Goal: Task Accomplishment & Management: Manage account settings

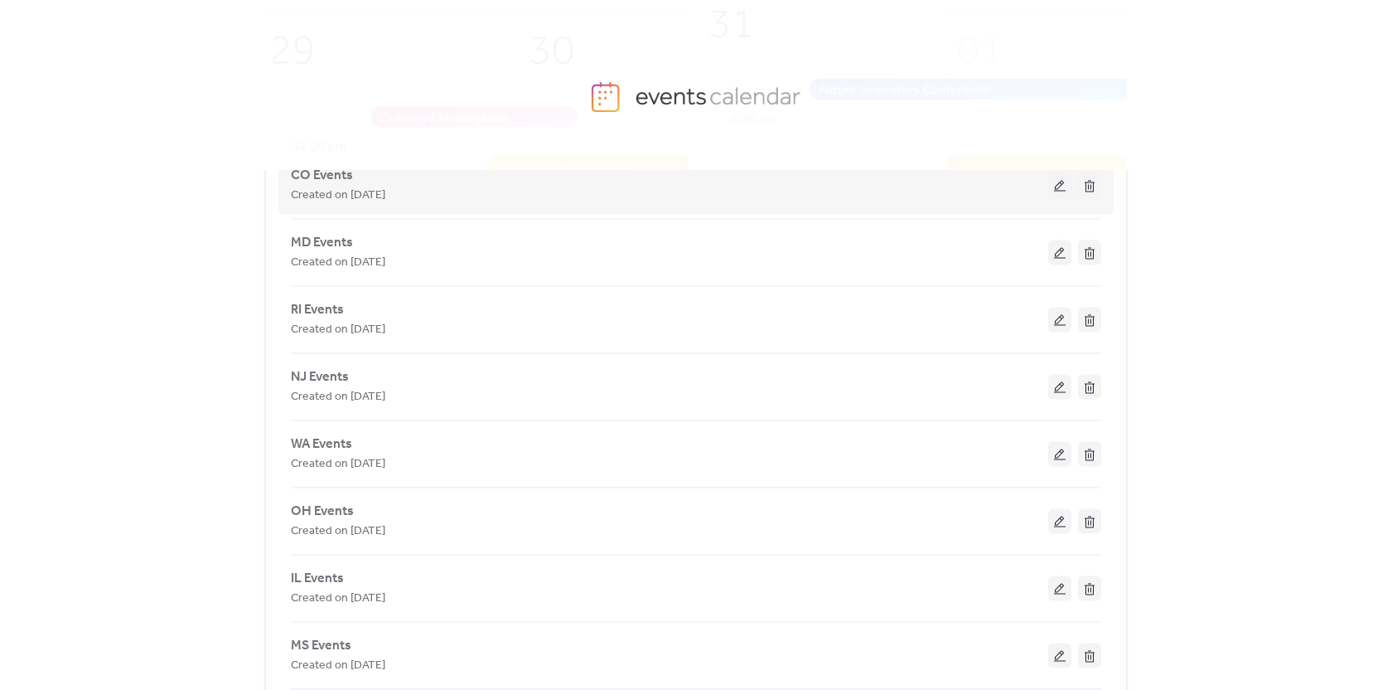
click at [1056, 196] on button at bounding box center [1059, 184] width 23 height 25
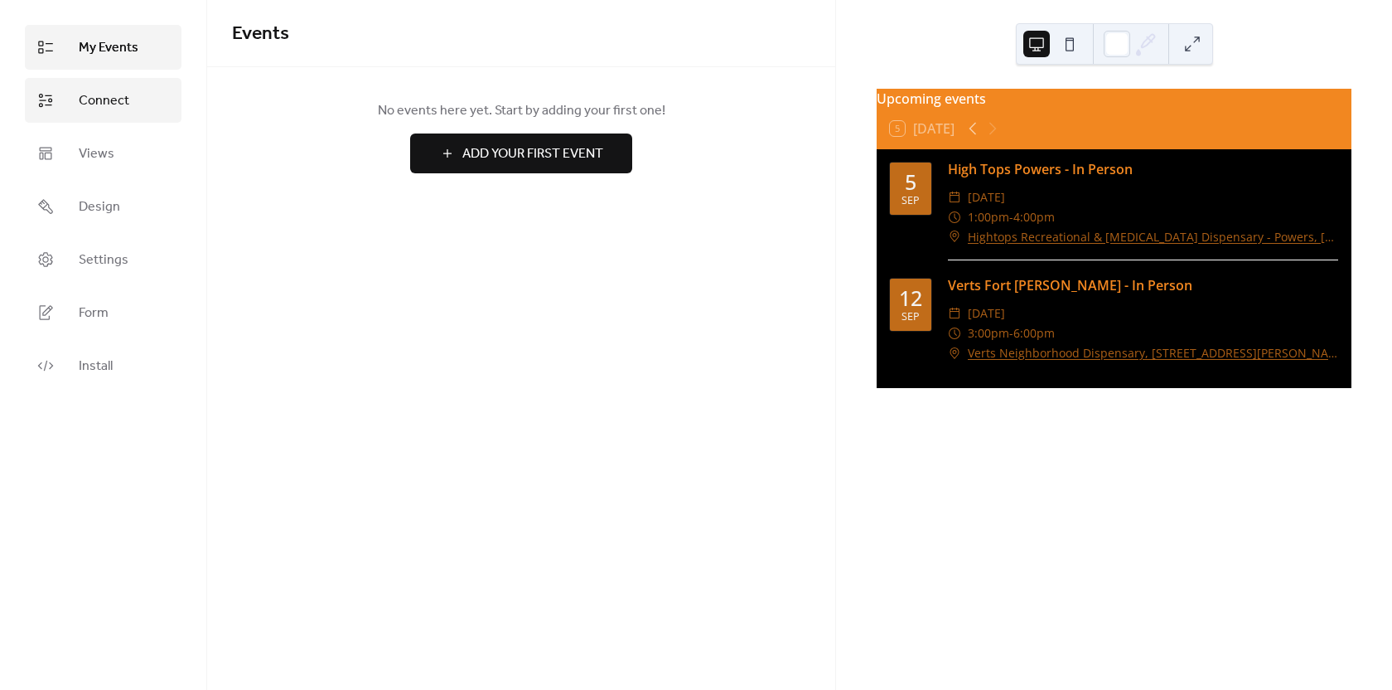
click at [105, 99] on span "Connect" at bounding box center [104, 101] width 51 height 20
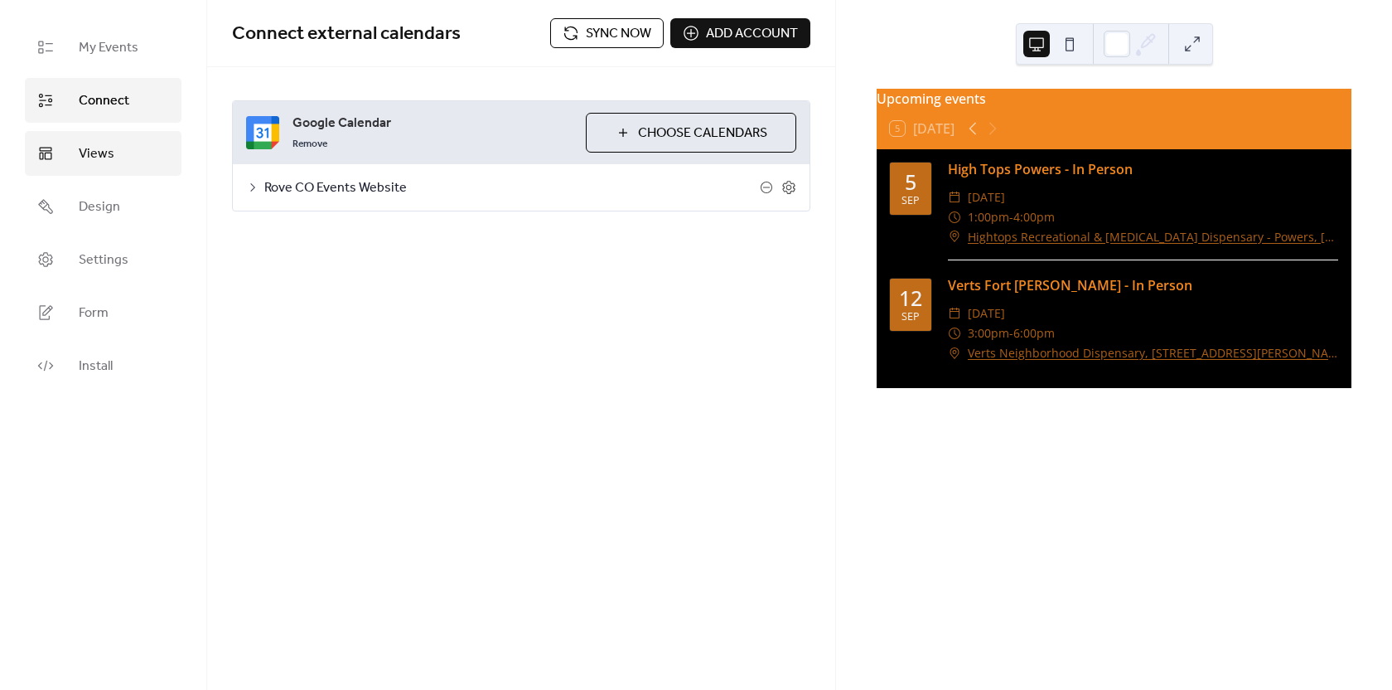
click at [91, 162] on span "Views" at bounding box center [97, 154] width 36 height 20
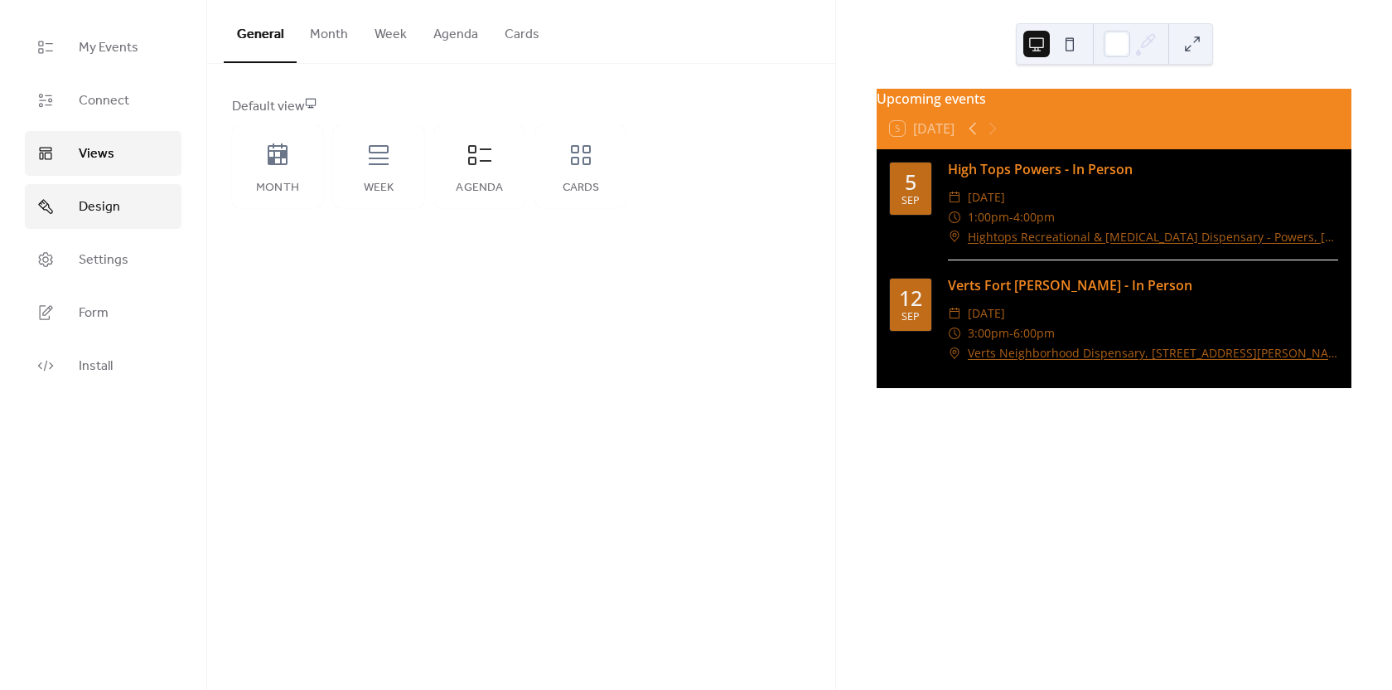
click at [95, 214] on span "Design" at bounding box center [99, 207] width 41 height 20
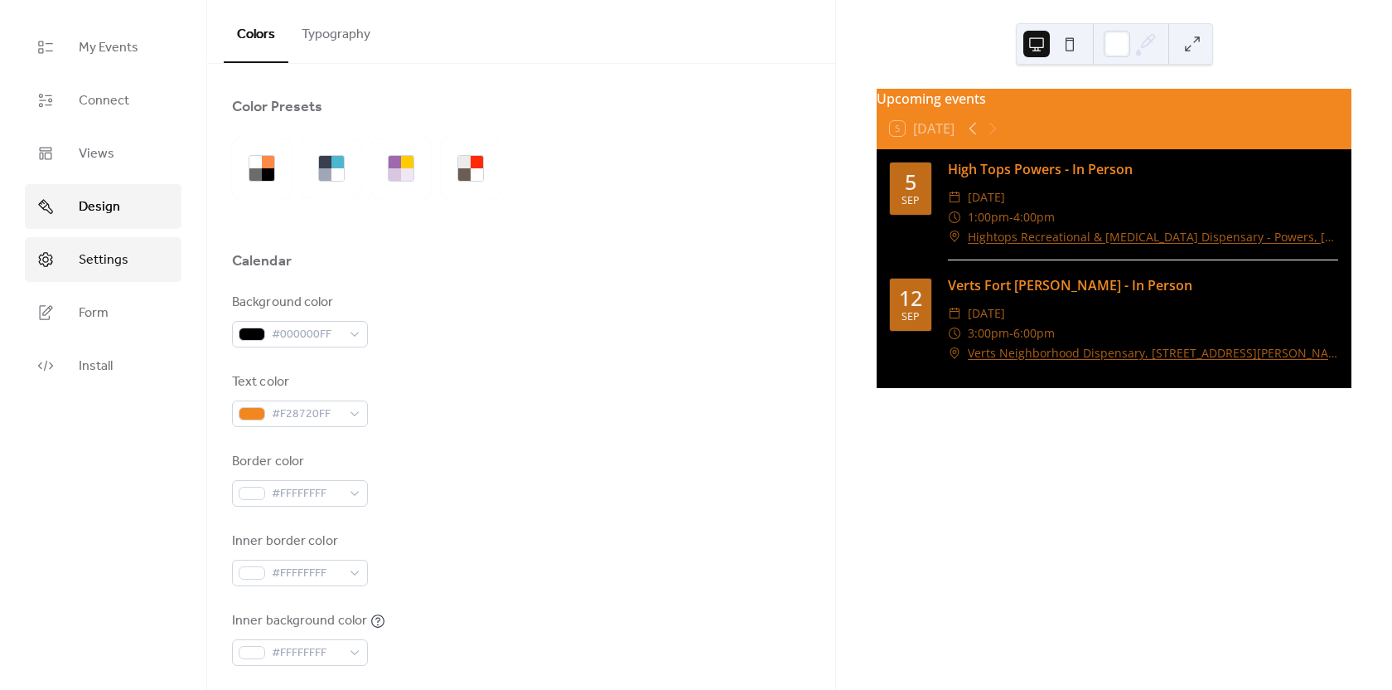
click at [85, 250] on span "Settings" at bounding box center [104, 260] width 50 height 20
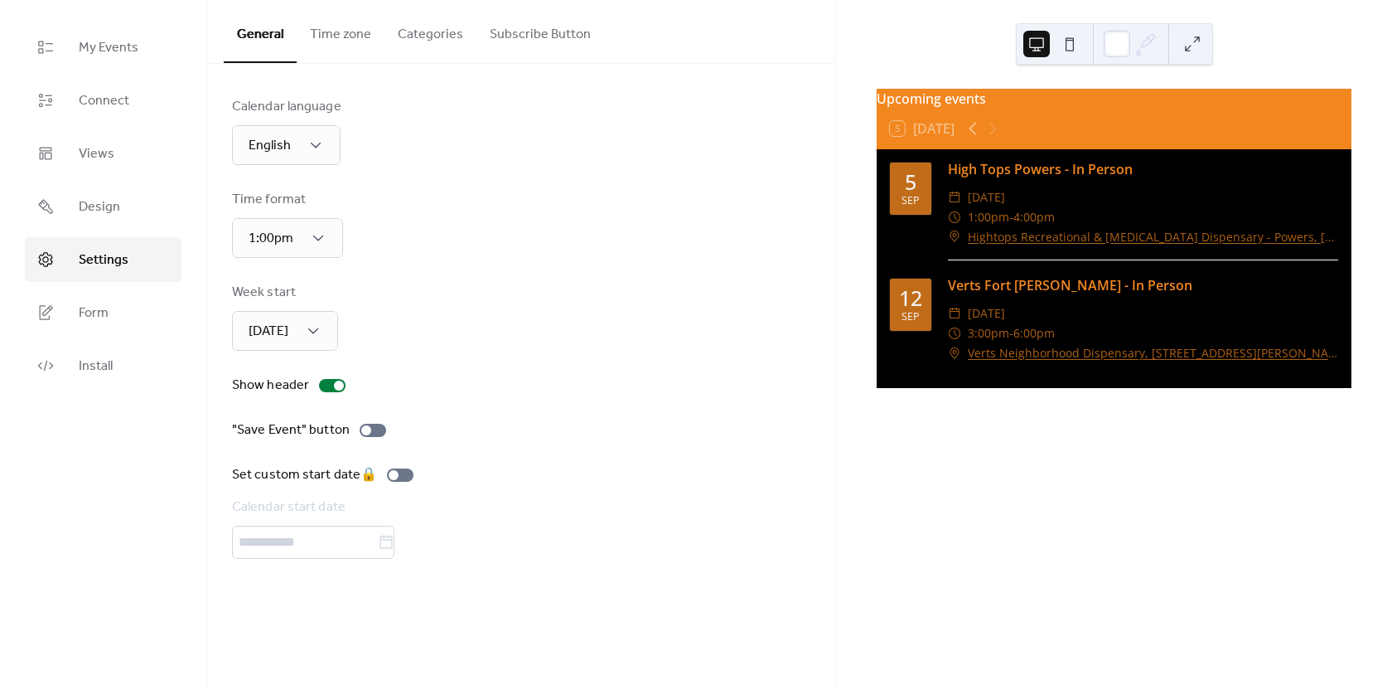
click at [334, 34] on button "Time zone" at bounding box center [341, 30] width 88 height 61
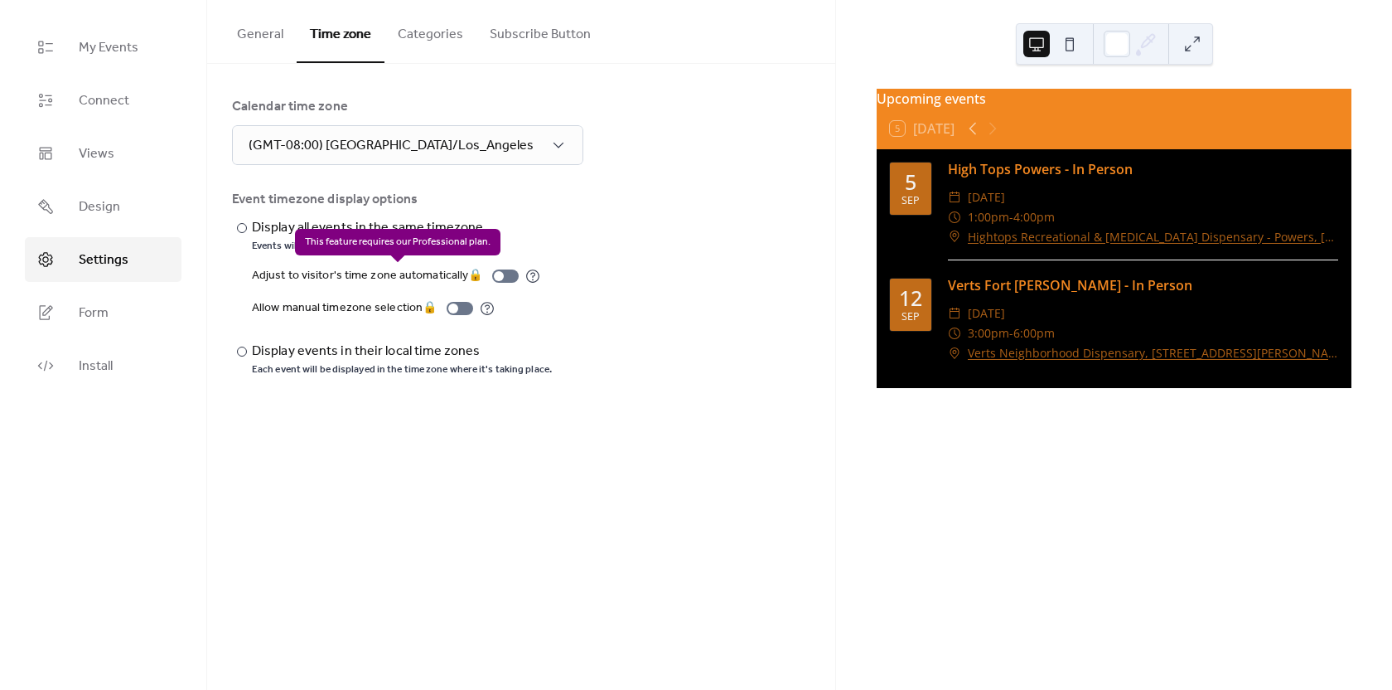
click at [509, 277] on div "Adjust to visitor's time zone automatically 🔒" at bounding box center [396, 276] width 288 height 20
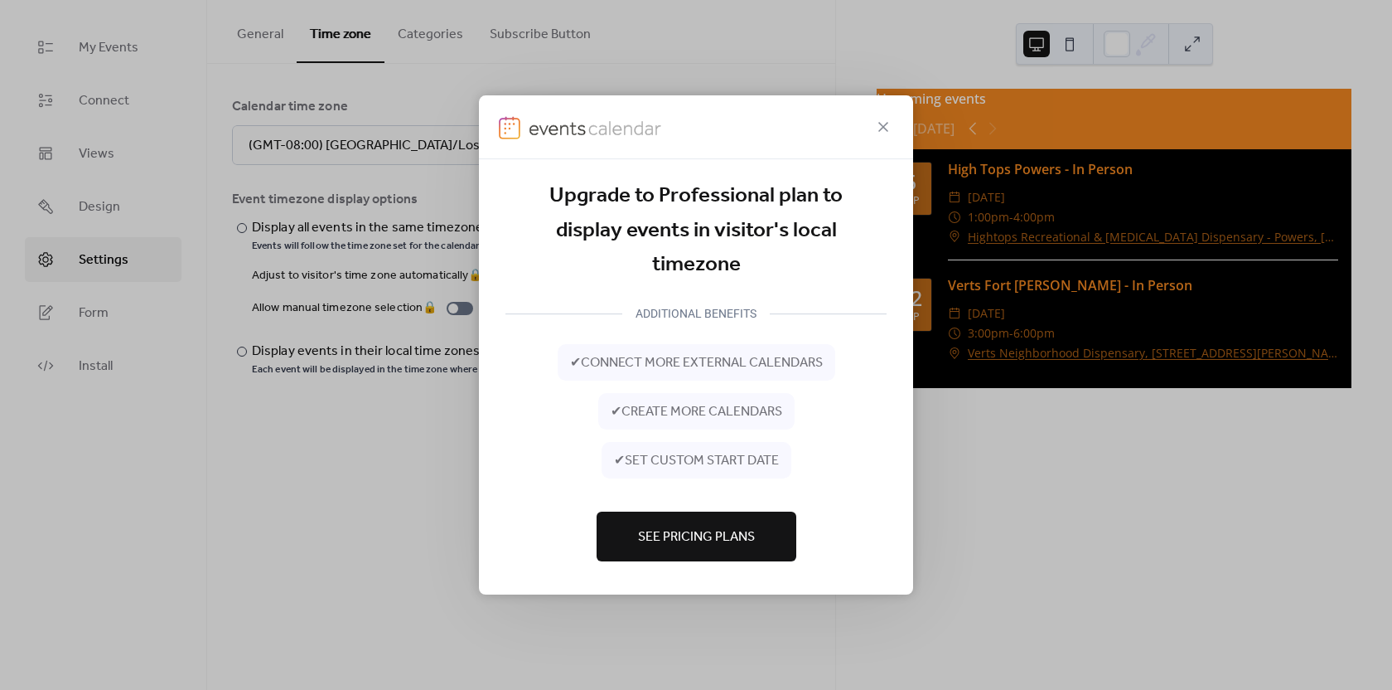
click at [890, 126] on icon at bounding box center [884, 127] width 20 height 20
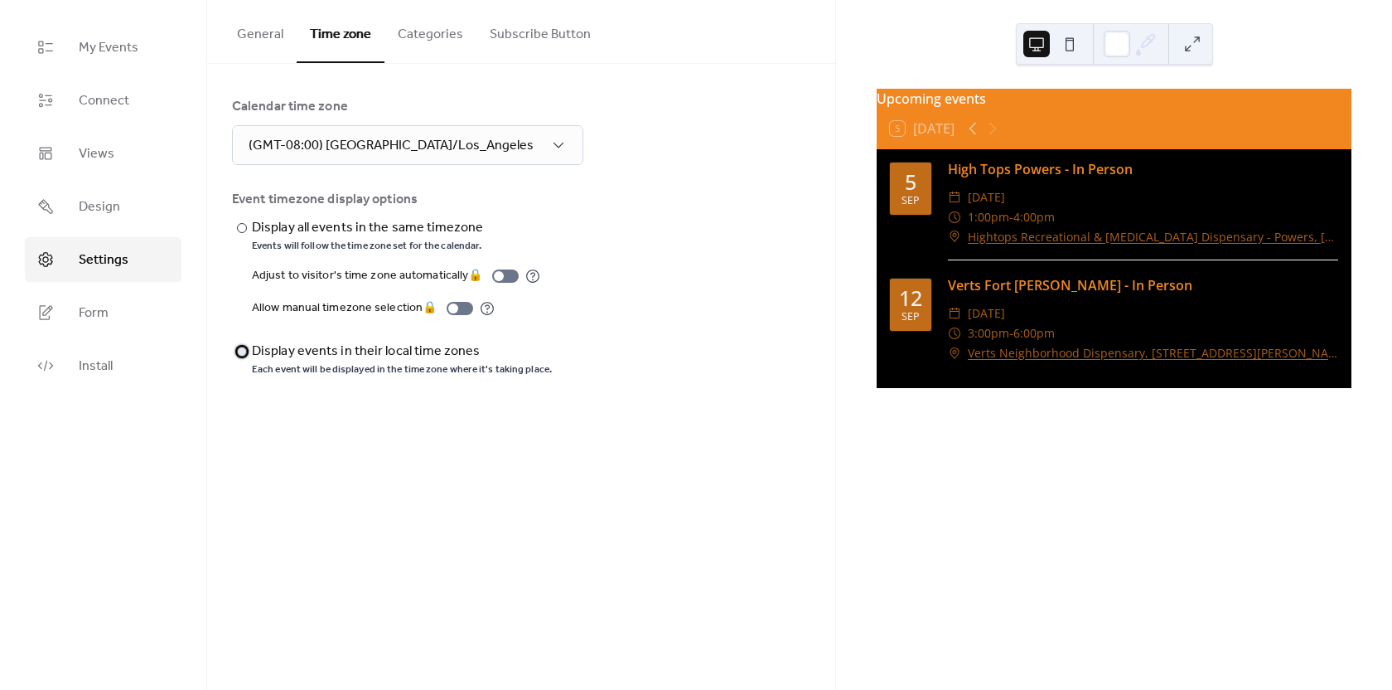
click at [247, 346] on div "​" at bounding box center [240, 351] width 17 height 20
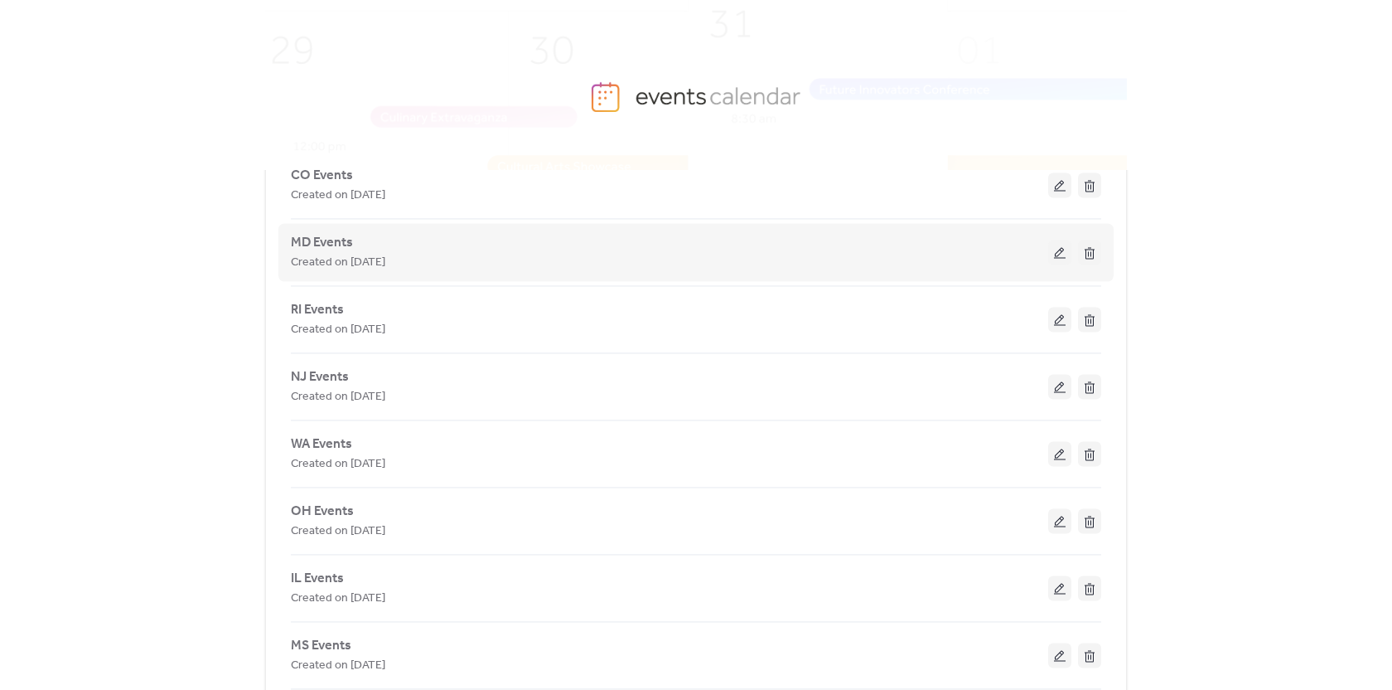
click at [1058, 254] on button at bounding box center [1059, 252] width 23 height 25
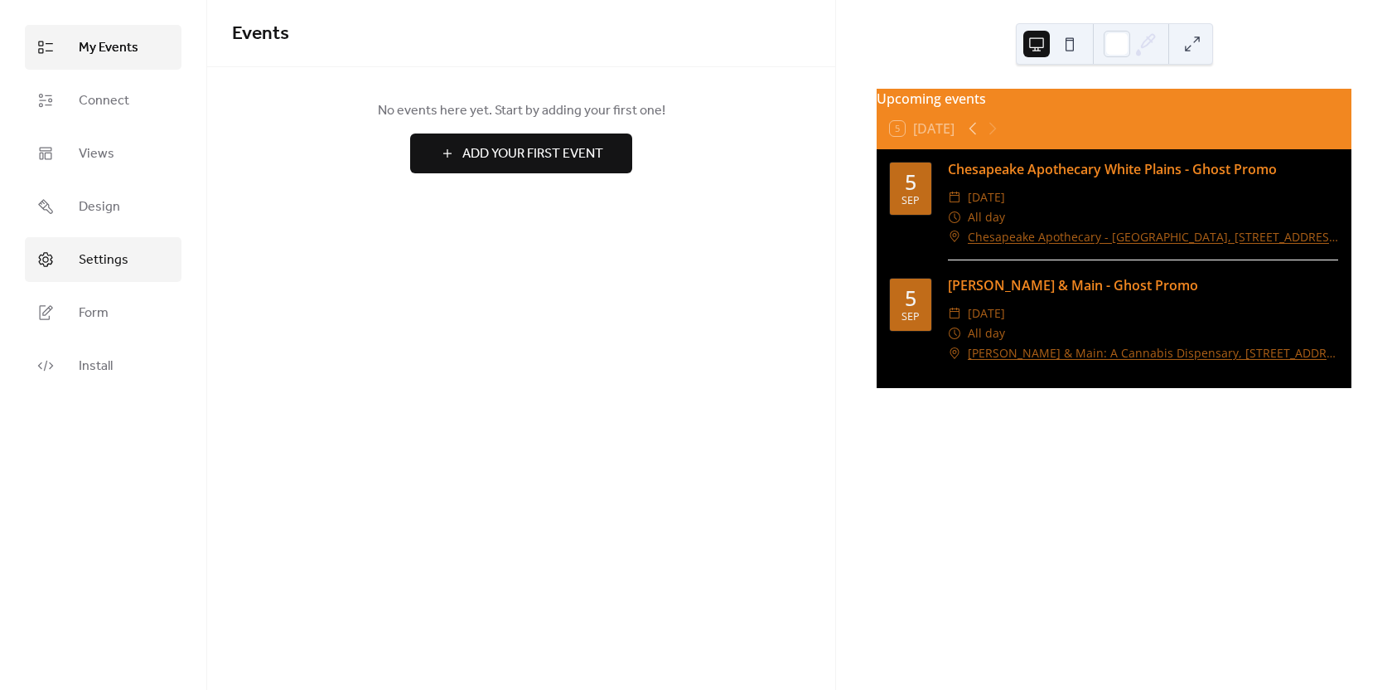
click at [109, 257] on span "Settings" at bounding box center [104, 260] width 50 height 20
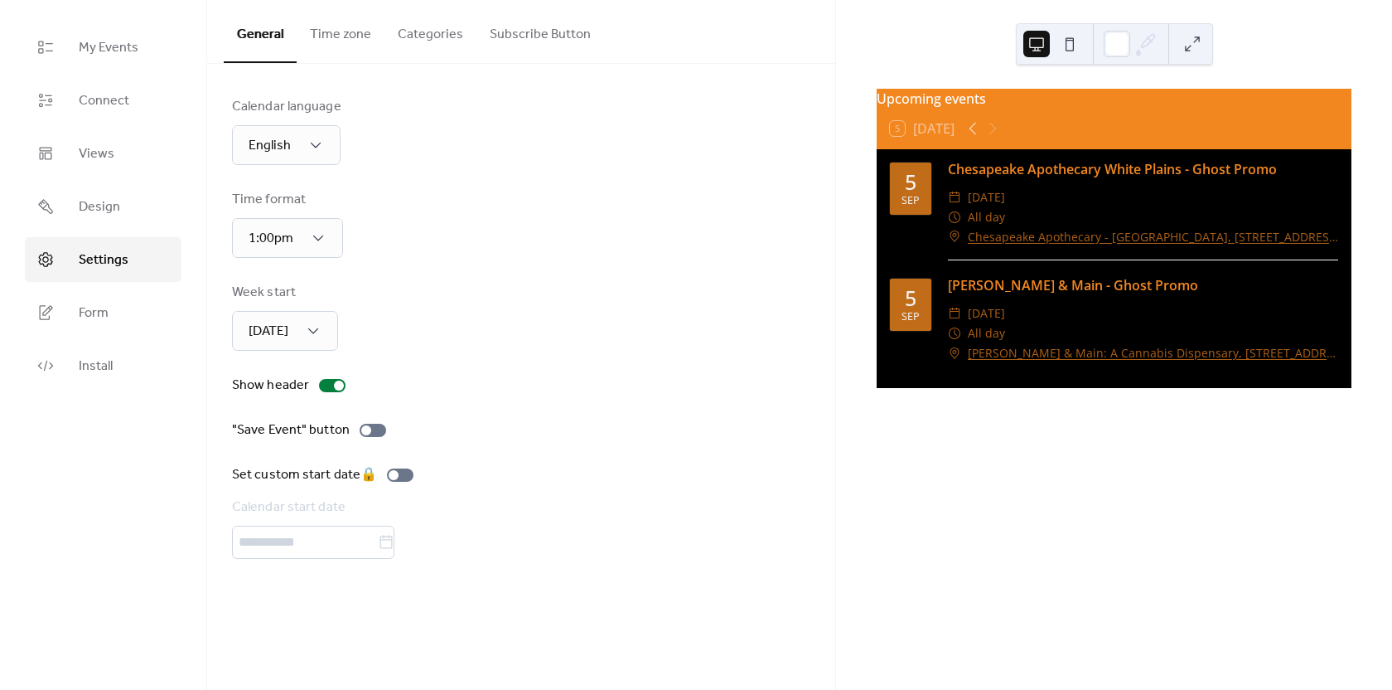
click at [348, 41] on button "Time zone" at bounding box center [341, 30] width 88 height 61
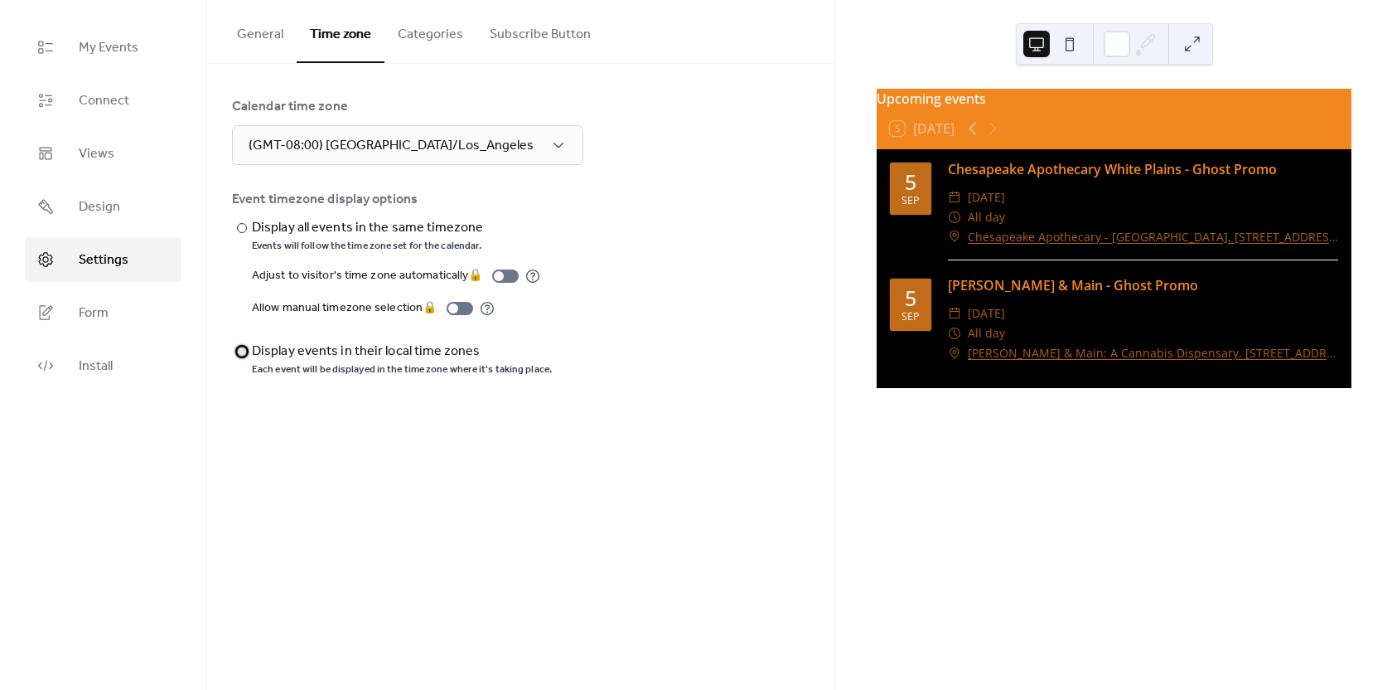
click at [327, 341] on div "Display events in their local time zones" at bounding box center [400, 351] width 297 height 20
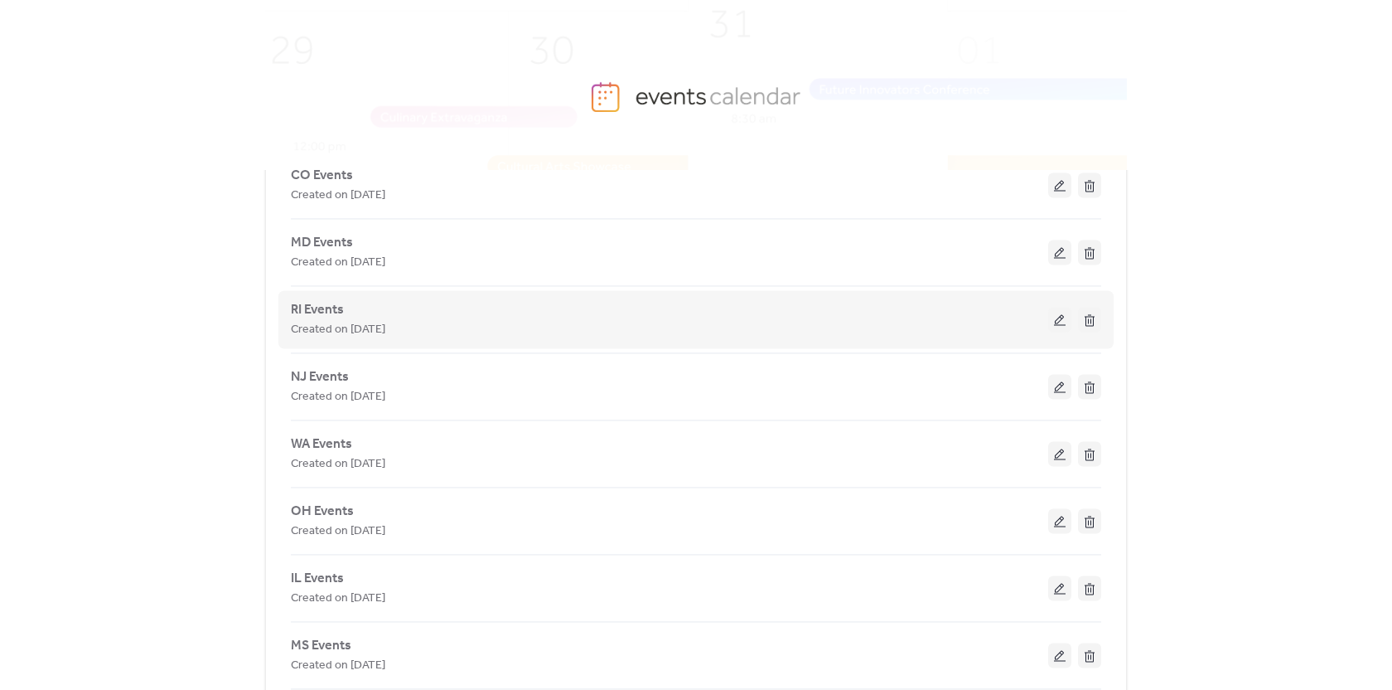
click at [1058, 328] on button at bounding box center [1059, 319] width 23 height 25
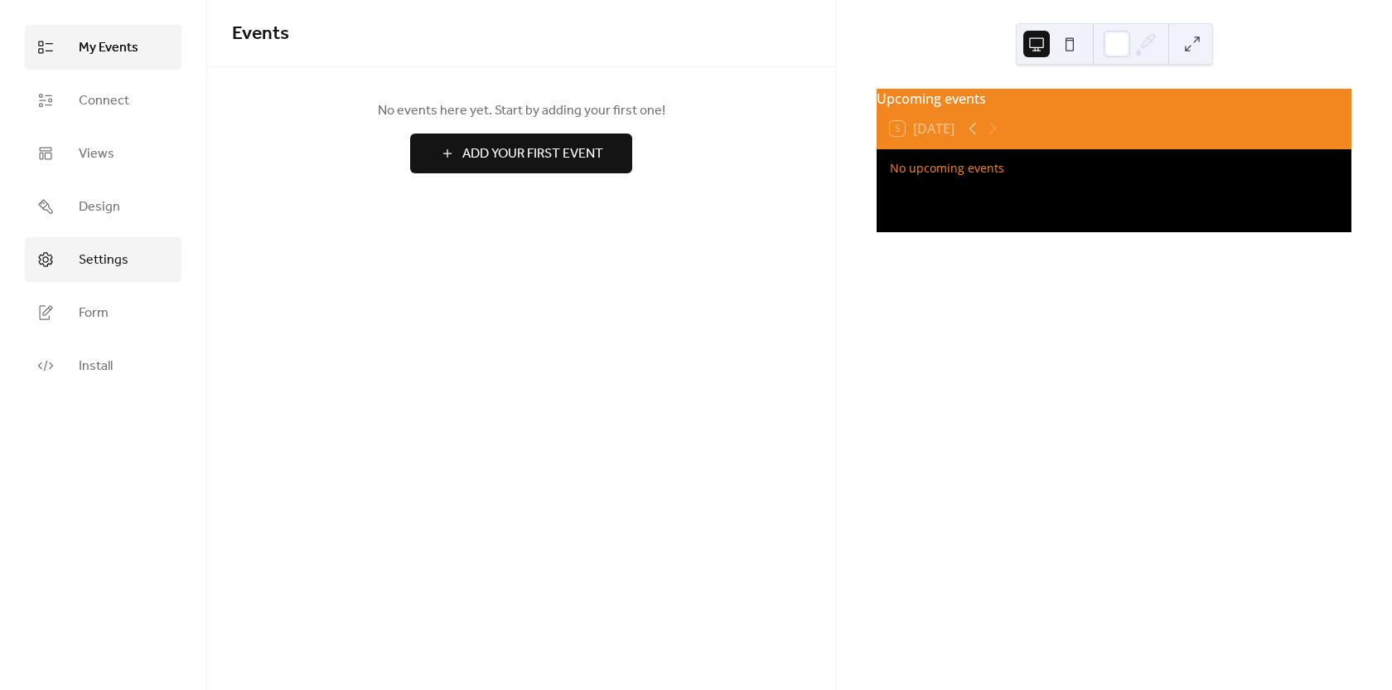
click at [84, 262] on span "Settings" at bounding box center [104, 260] width 50 height 20
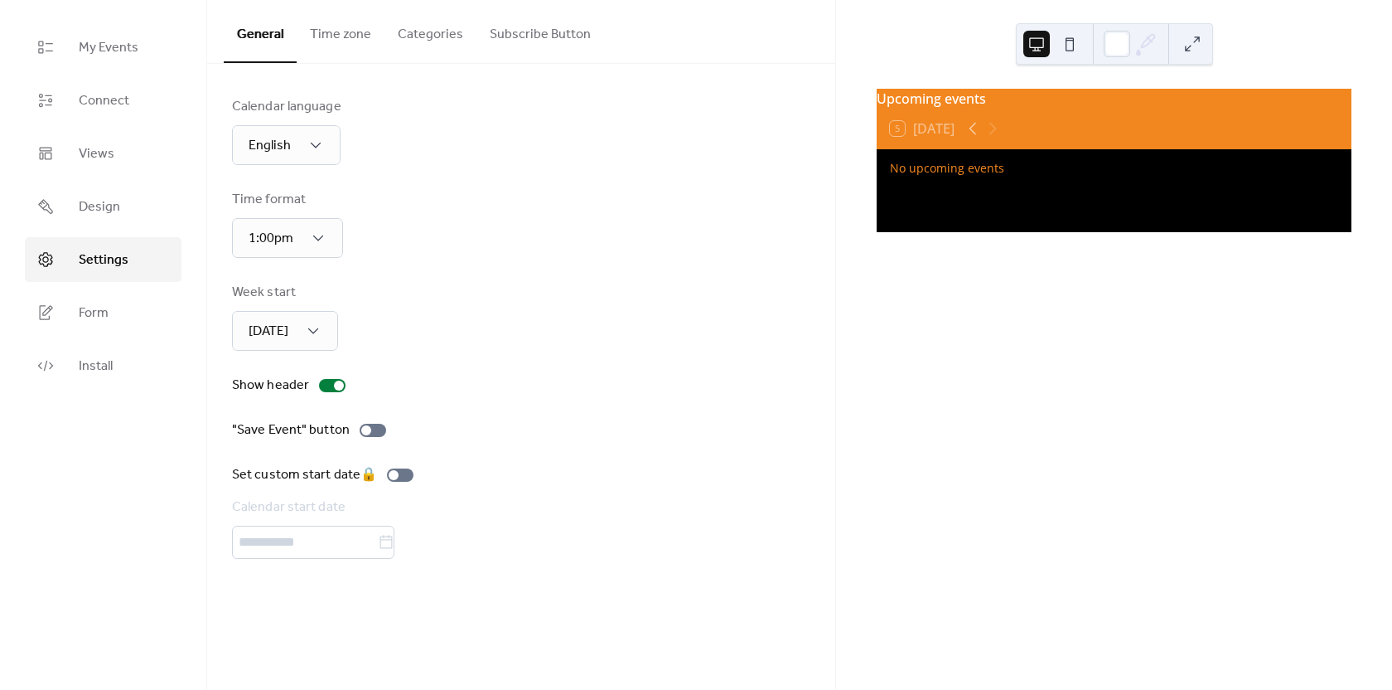
click at [344, 31] on button "Time zone" at bounding box center [341, 30] width 88 height 61
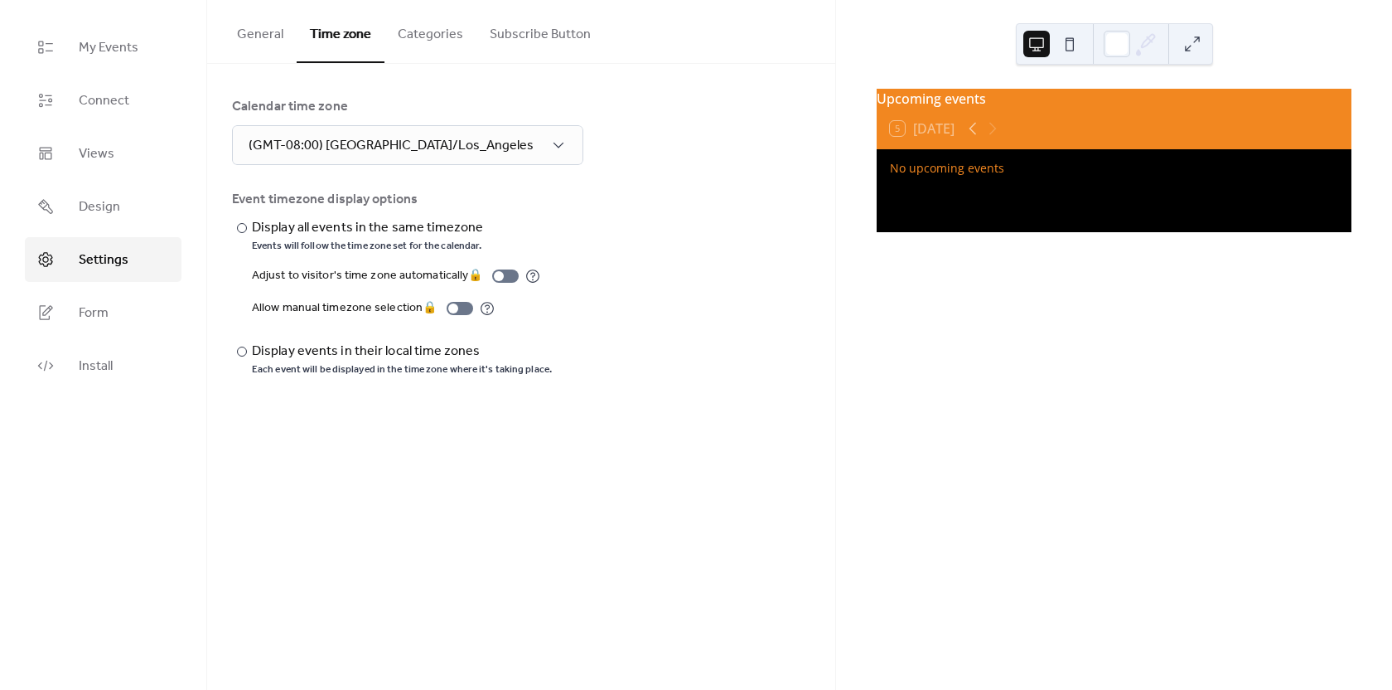
click at [230, 347] on div "Calendar time zone (GMT-08:00) America/Los_Angeles Event timezone display optio…" at bounding box center [521, 237] width 628 height 346
click at [242, 348] on div at bounding box center [242, 351] width 10 height 10
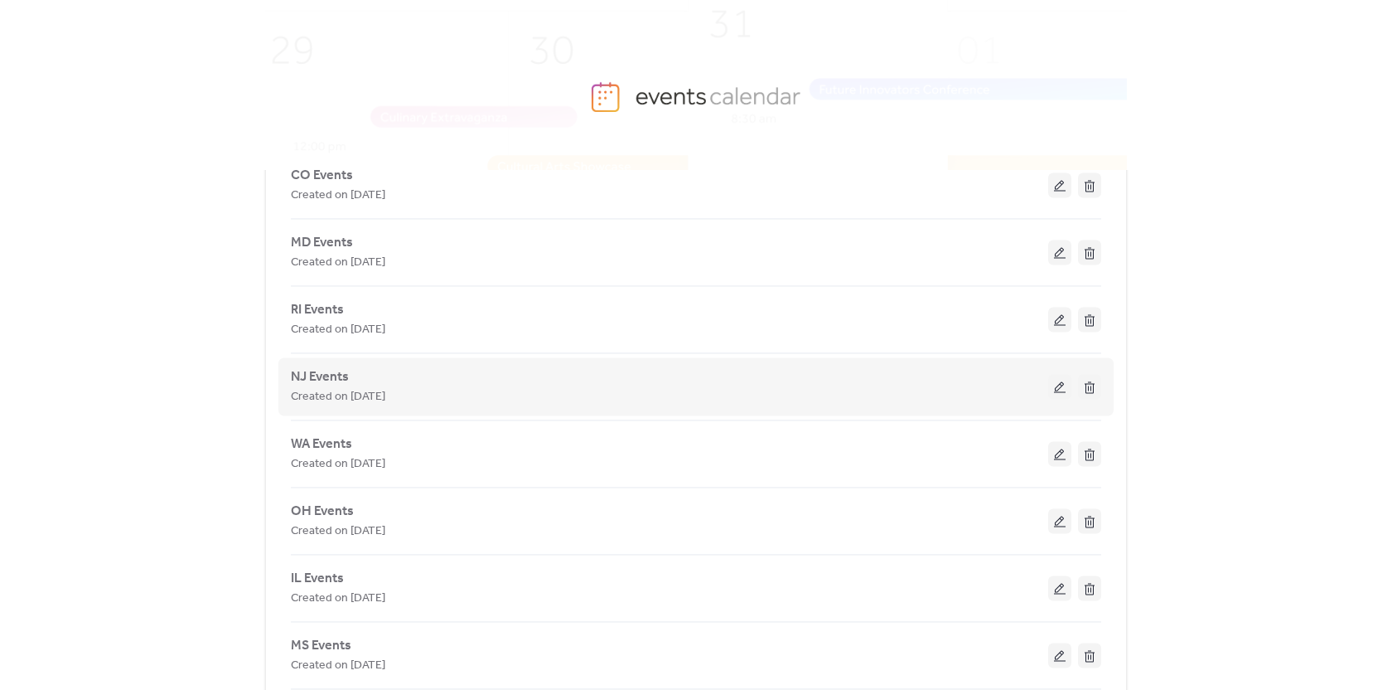
click at [1049, 385] on button at bounding box center [1059, 386] width 23 height 25
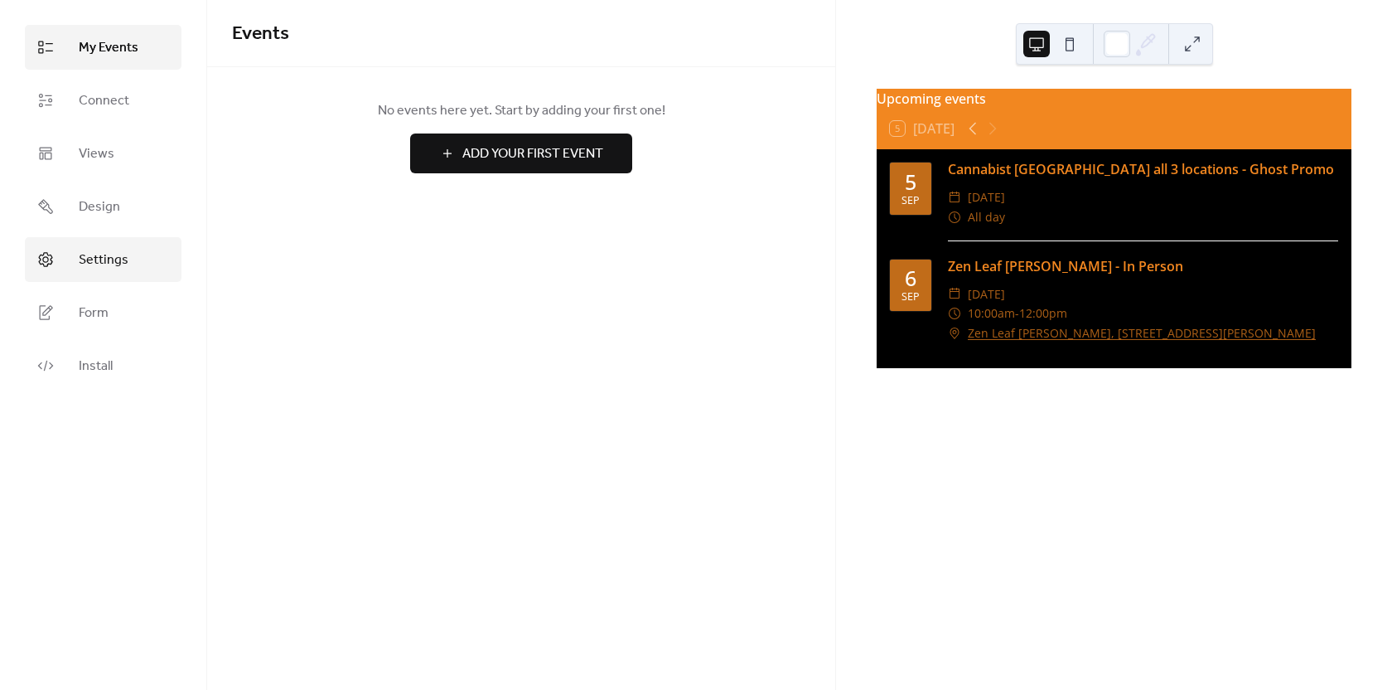
click at [98, 264] on span "Settings" at bounding box center [104, 260] width 50 height 20
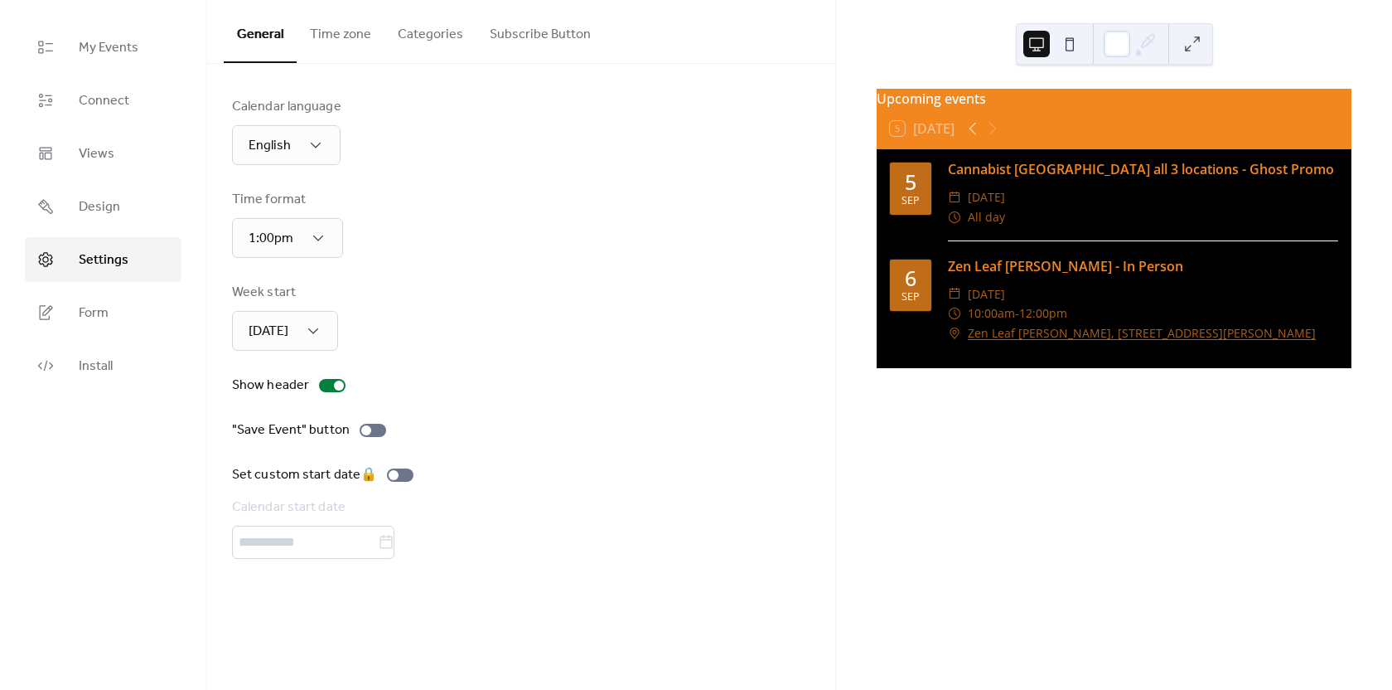
click at [356, 41] on button "Time zone" at bounding box center [341, 30] width 88 height 61
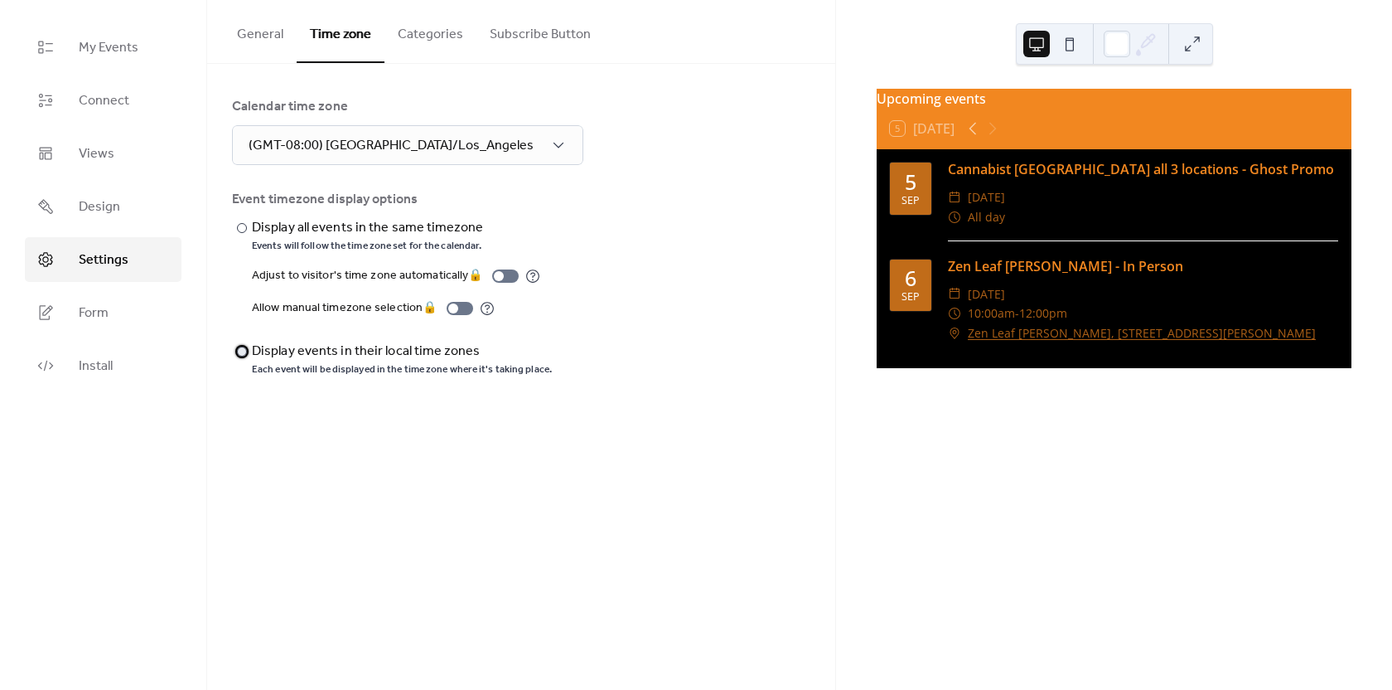
click at [243, 357] on div "​" at bounding box center [240, 351] width 17 height 20
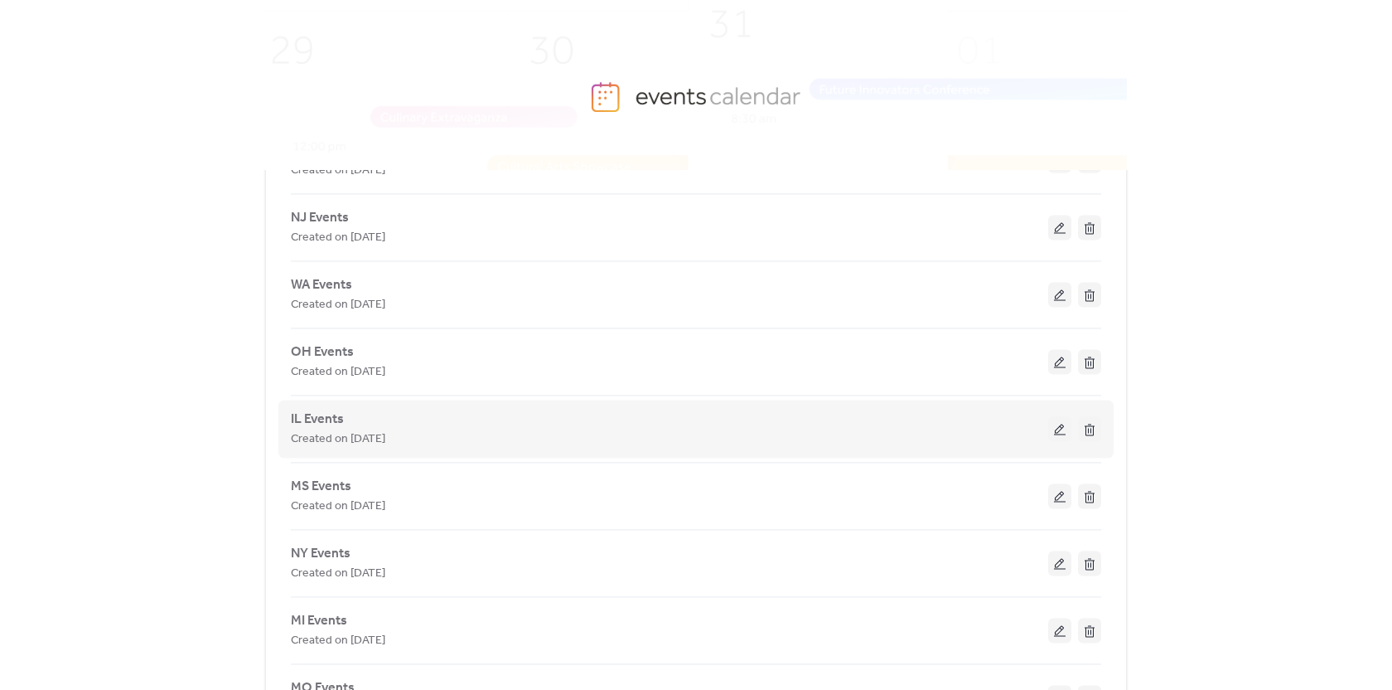
scroll to position [166, 0]
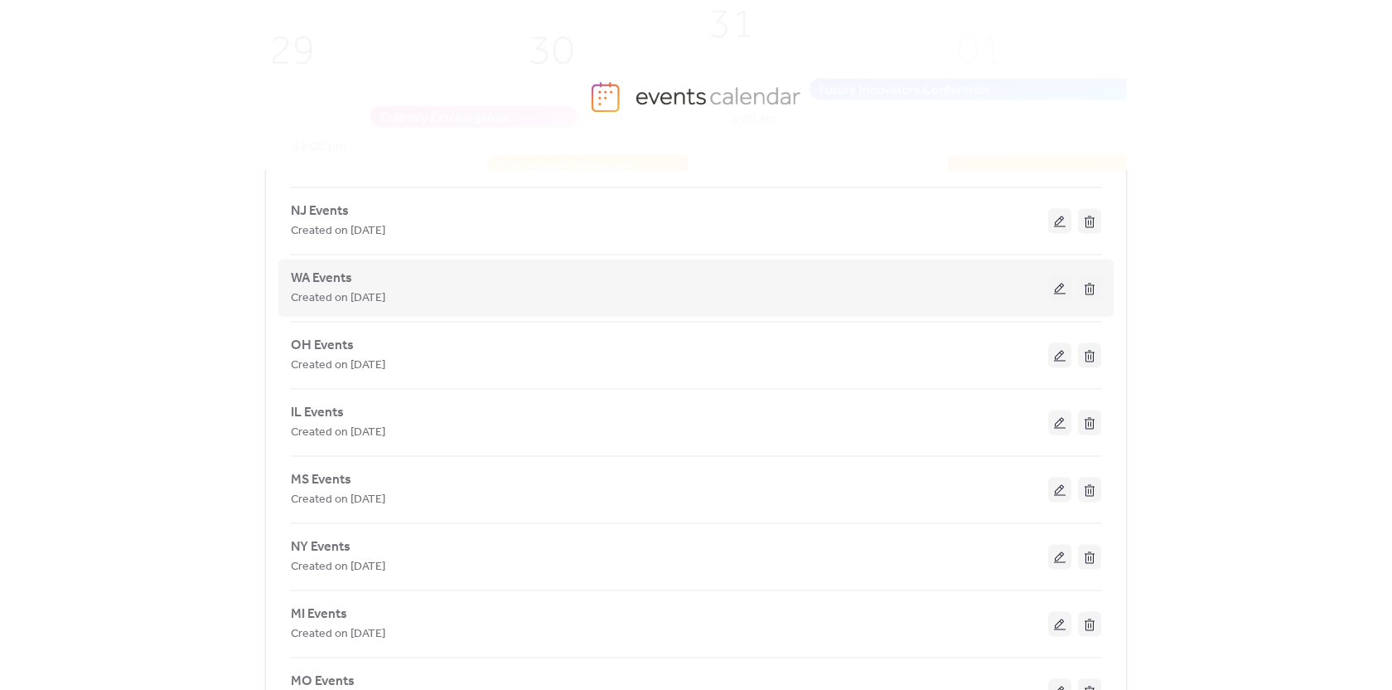
click at [559, 295] on div "Created on [DATE]" at bounding box center [670, 298] width 758 height 20
click at [1058, 290] on button at bounding box center [1059, 287] width 23 height 25
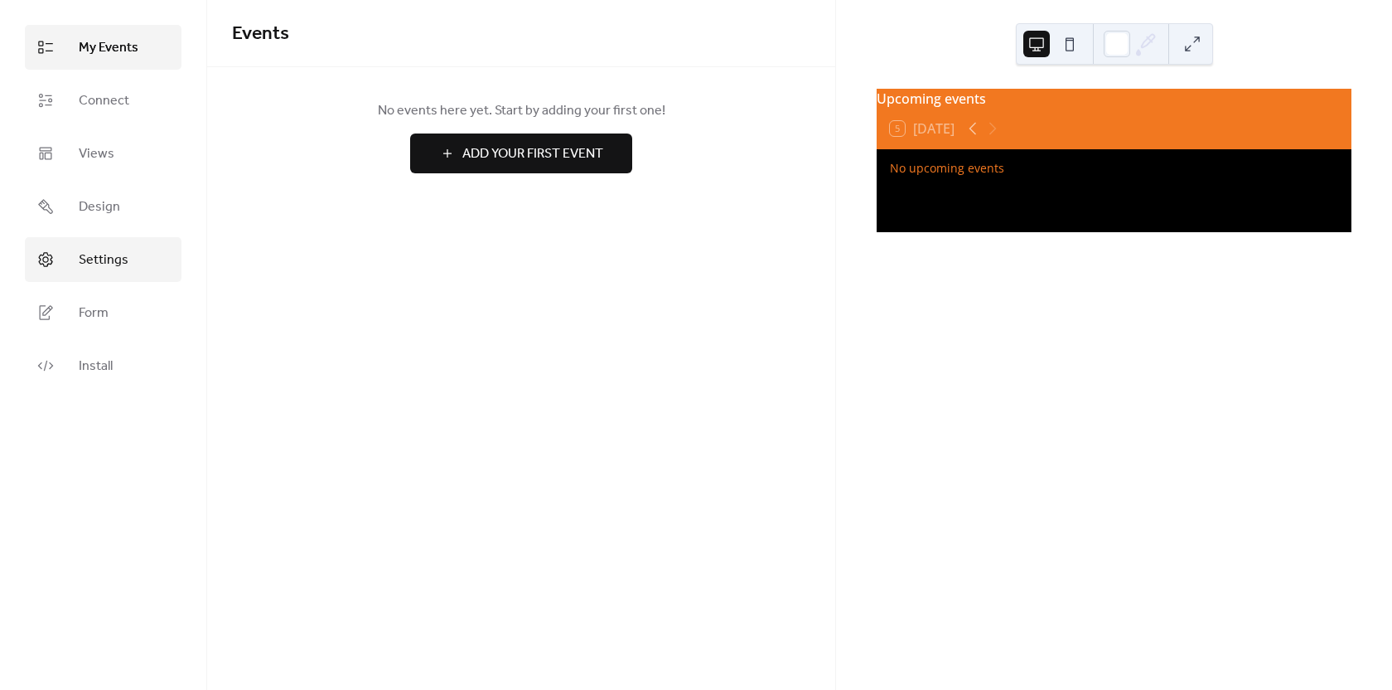
click at [105, 250] on span "Settings" at bounding box center [104, 260] width 50 height 20
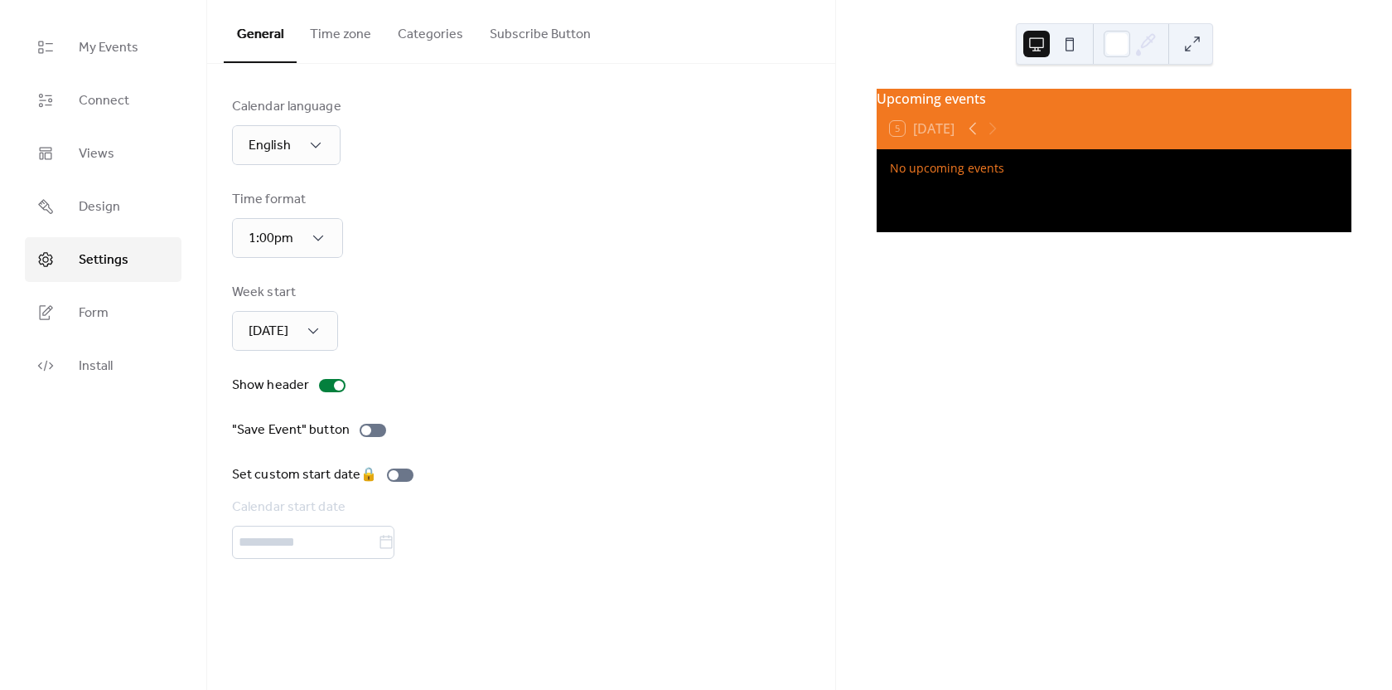
click at [350, 27] on button "Time zone" at bounding box center [341, 30] width 88 height 61
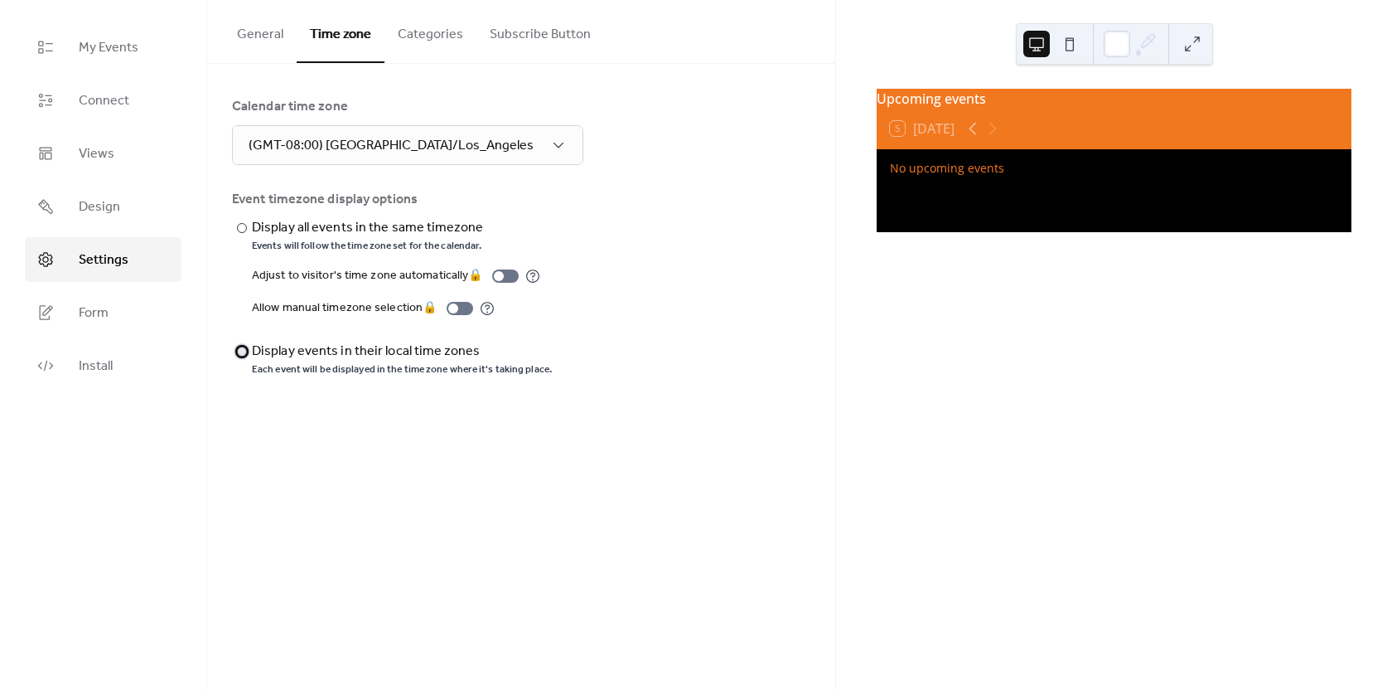
click at [243, 351] on div at bounding box center [242, 351] width 10 height 10
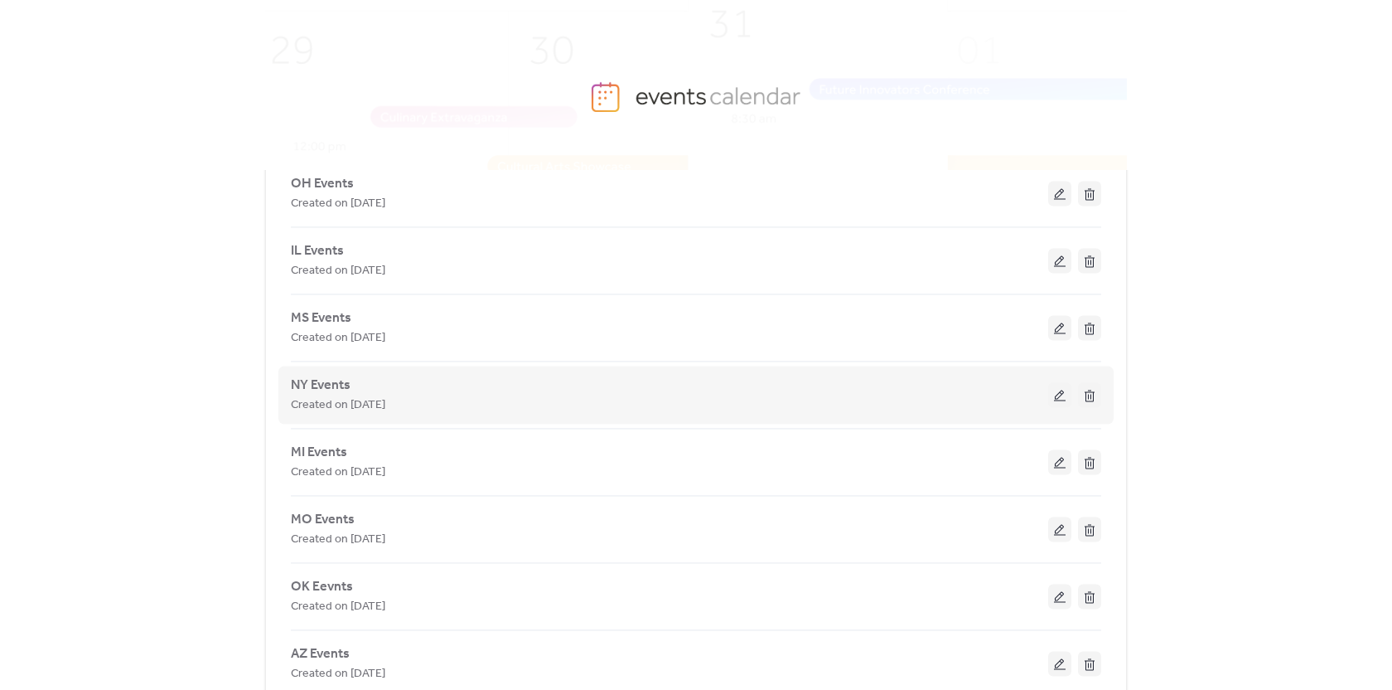
scroll to position [332, 0]
click at [466, 378] on div "NY Events Created on [DATE]" at bounding box center [670, 390] width 758 height 40
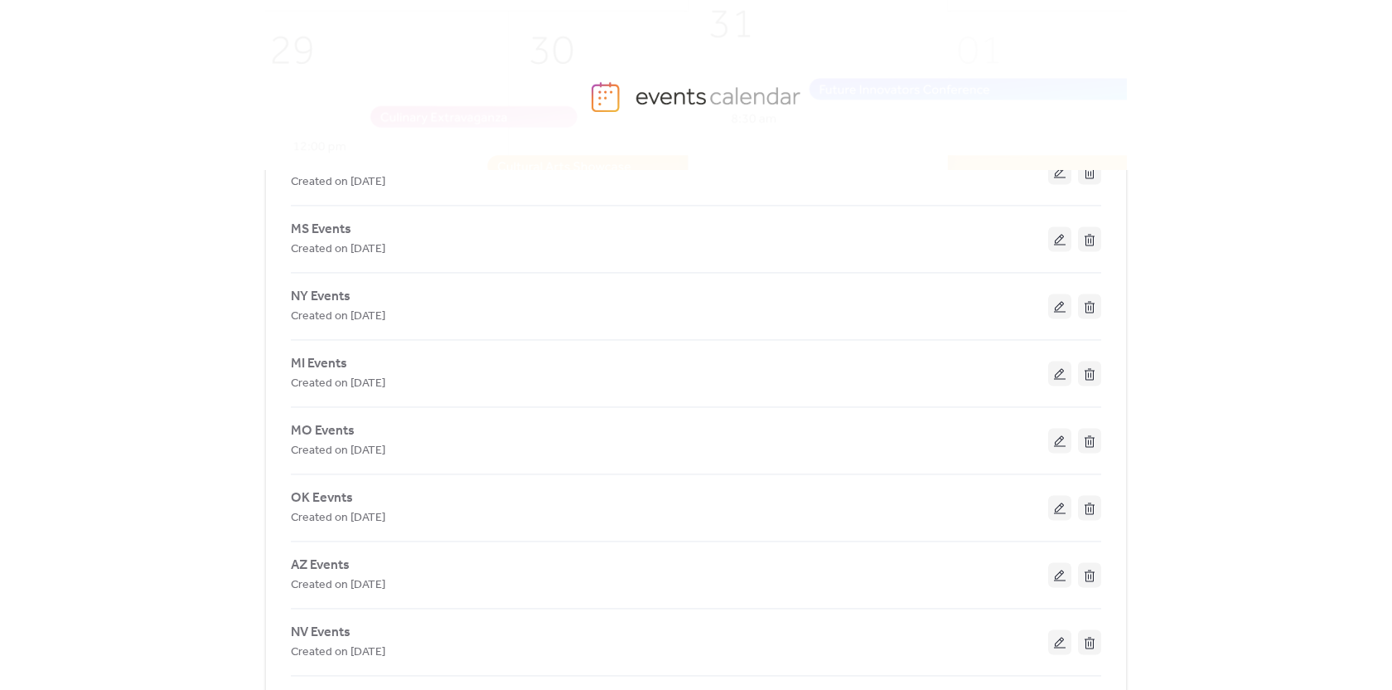
scroll to position [0, 0]
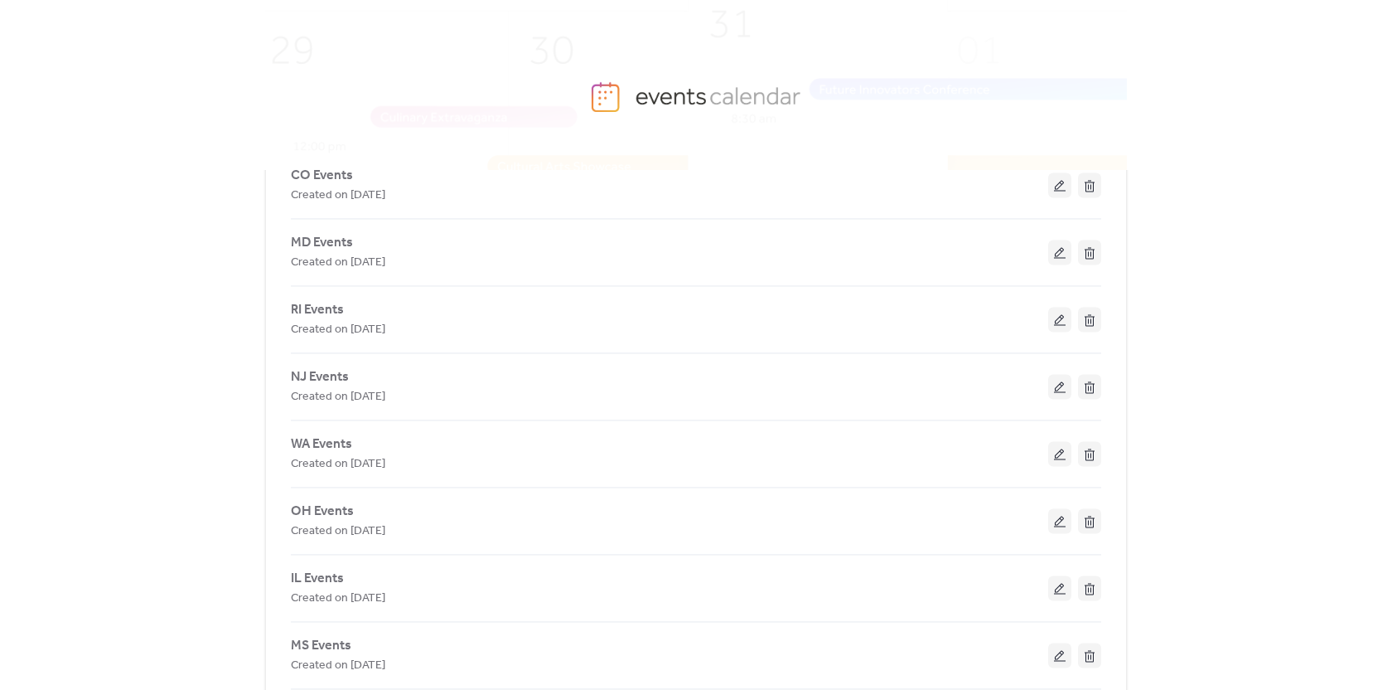
click at [1058, 195] on button at bounding box center [1059, 184] width 23 height 25
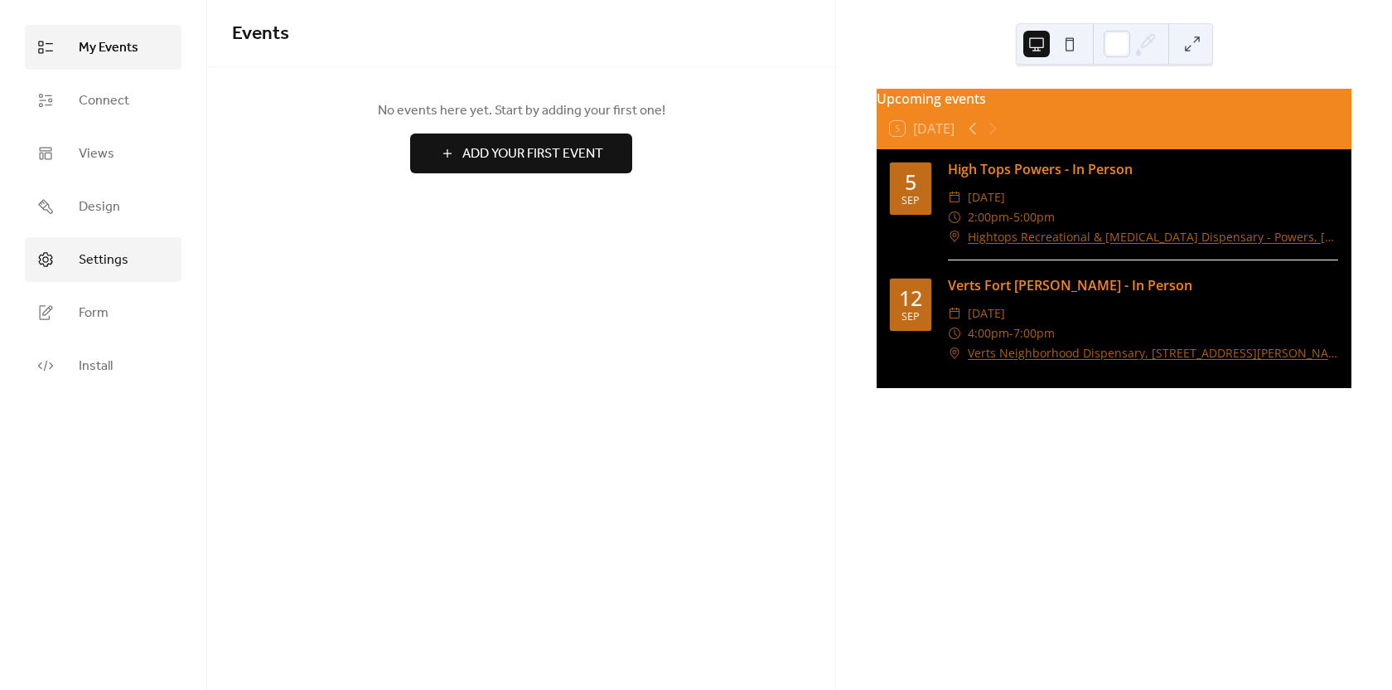
click at [110, 274] on link "Settings" at bounding box center [103, 259] width 157 height 45
